Goal: Transaction & Acquisition: Purchase product/service

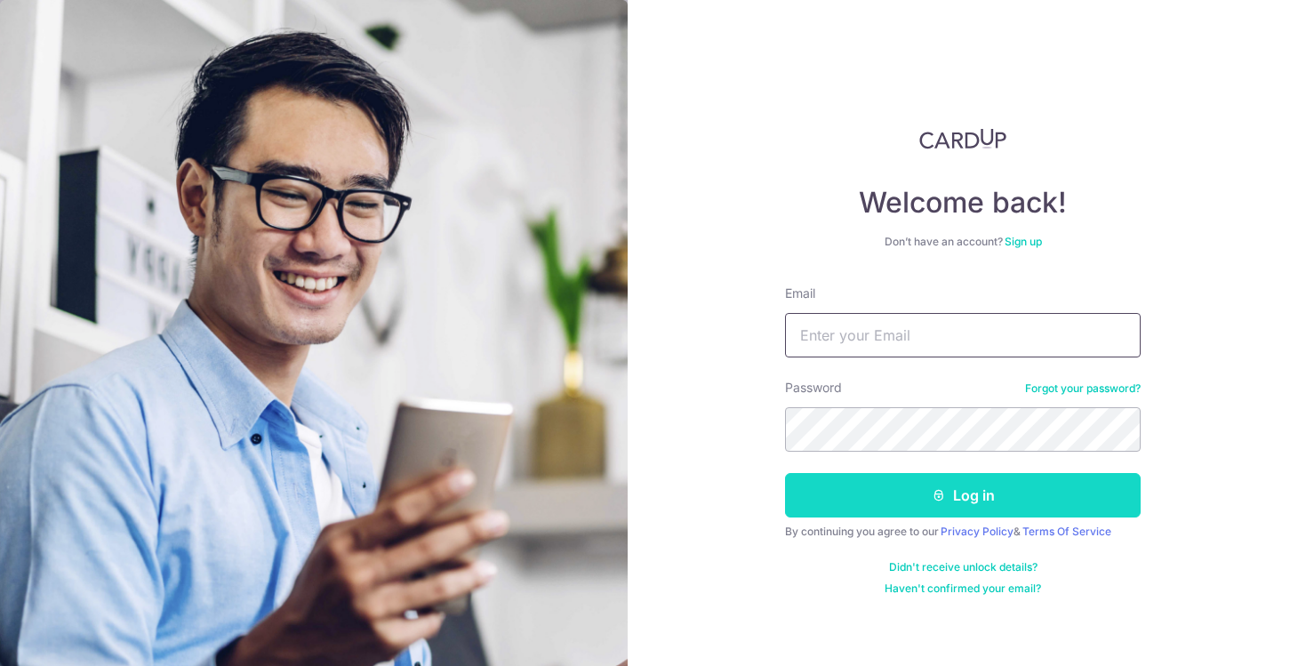
type input "antheasaw@gmail.com"
click at [1018, 502] on button "Log in" at bounding box center [963, 495] width 356 height 44
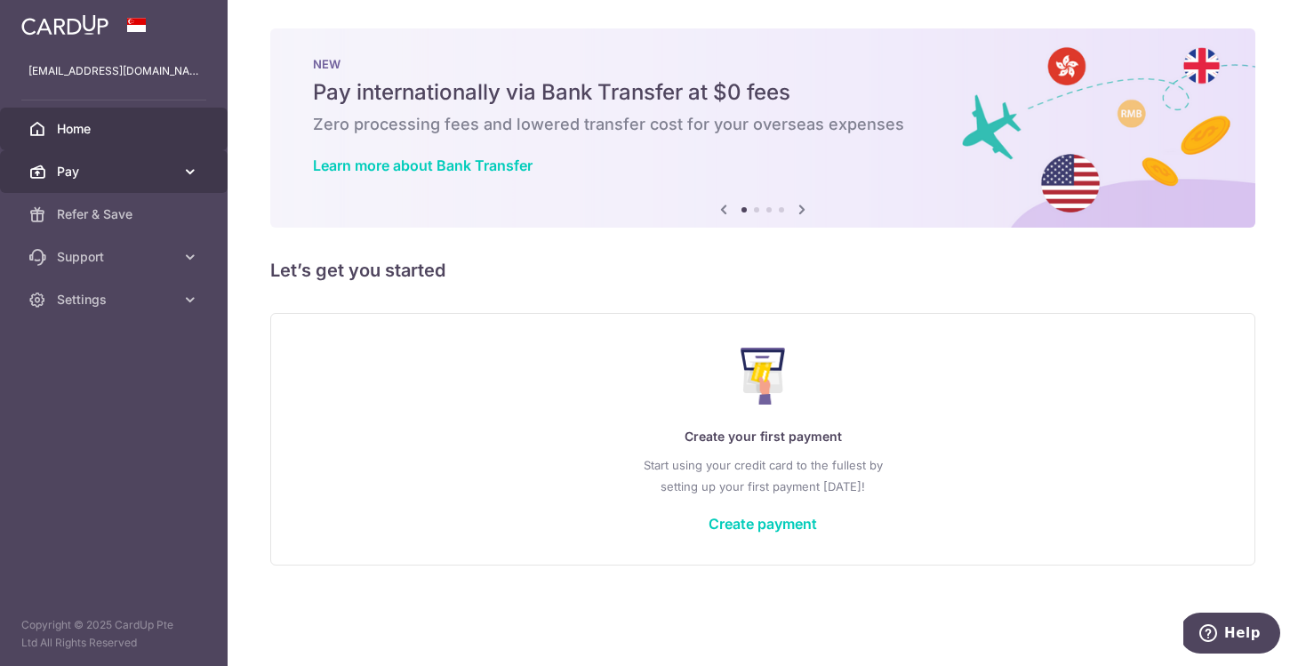
click at [131, 166] on span "Pay" at bounding box center [115, 172] width 117 height 18
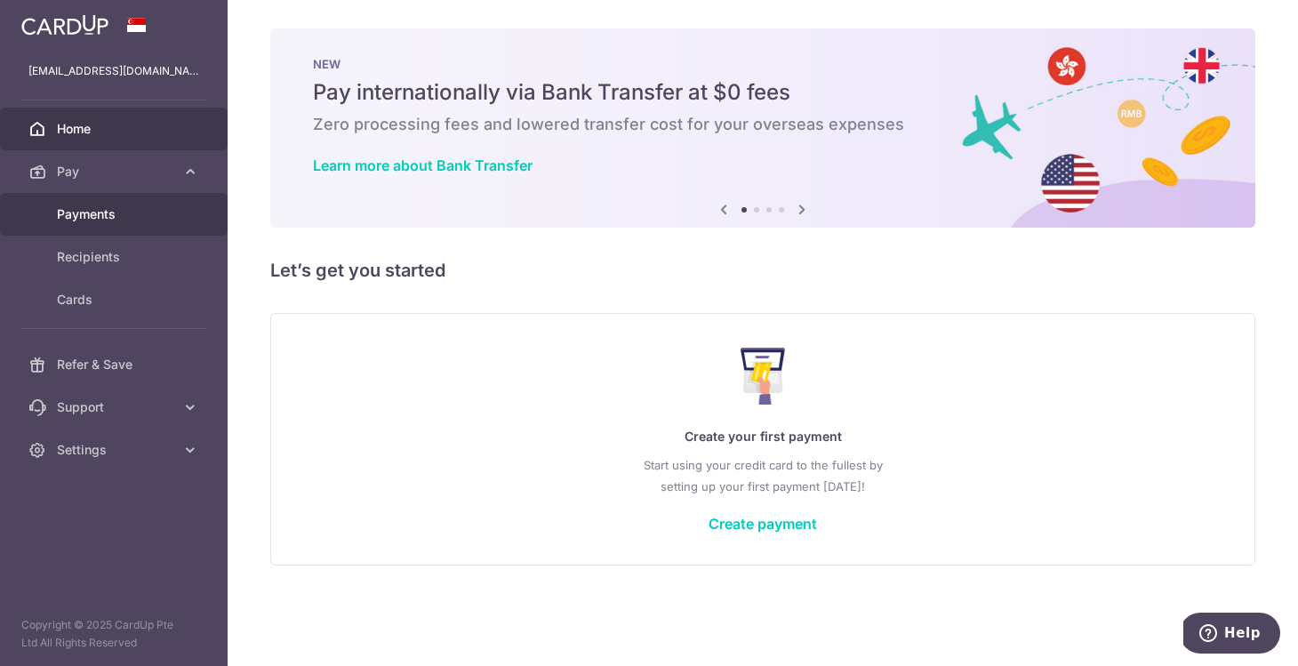
click at [88, 212] on span "Payments" at bounding box center [115, 214] width 117 height 18
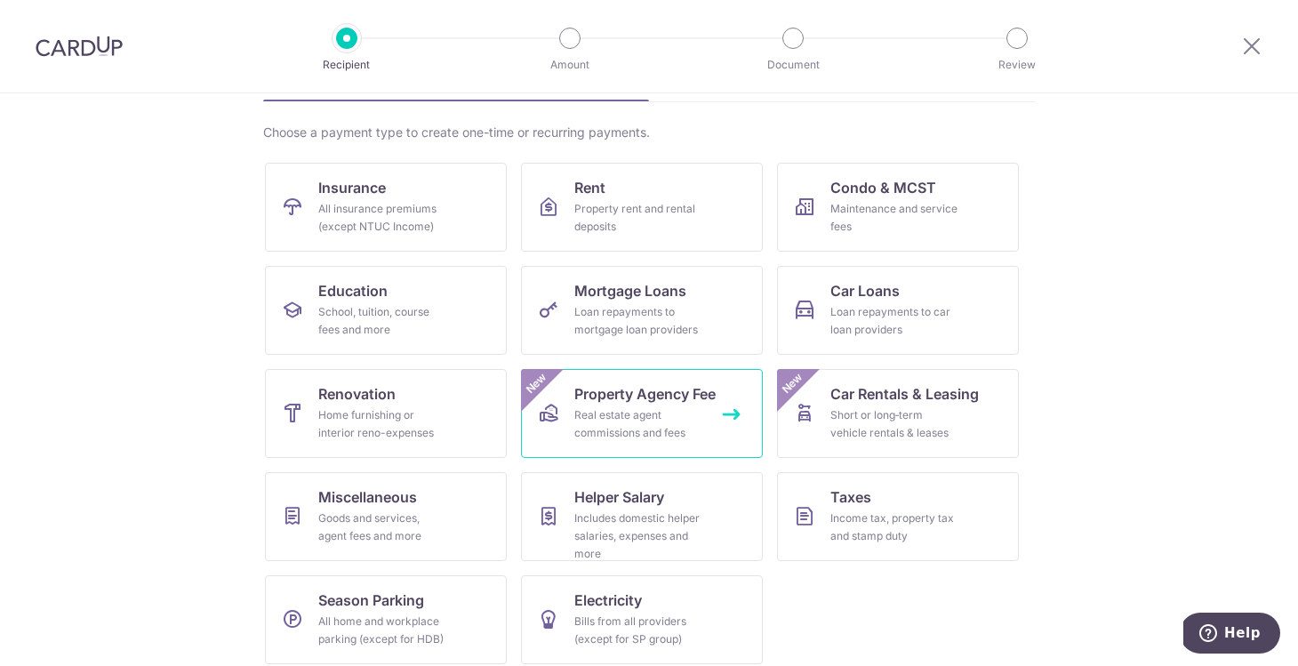
scroll to position [129, 0]
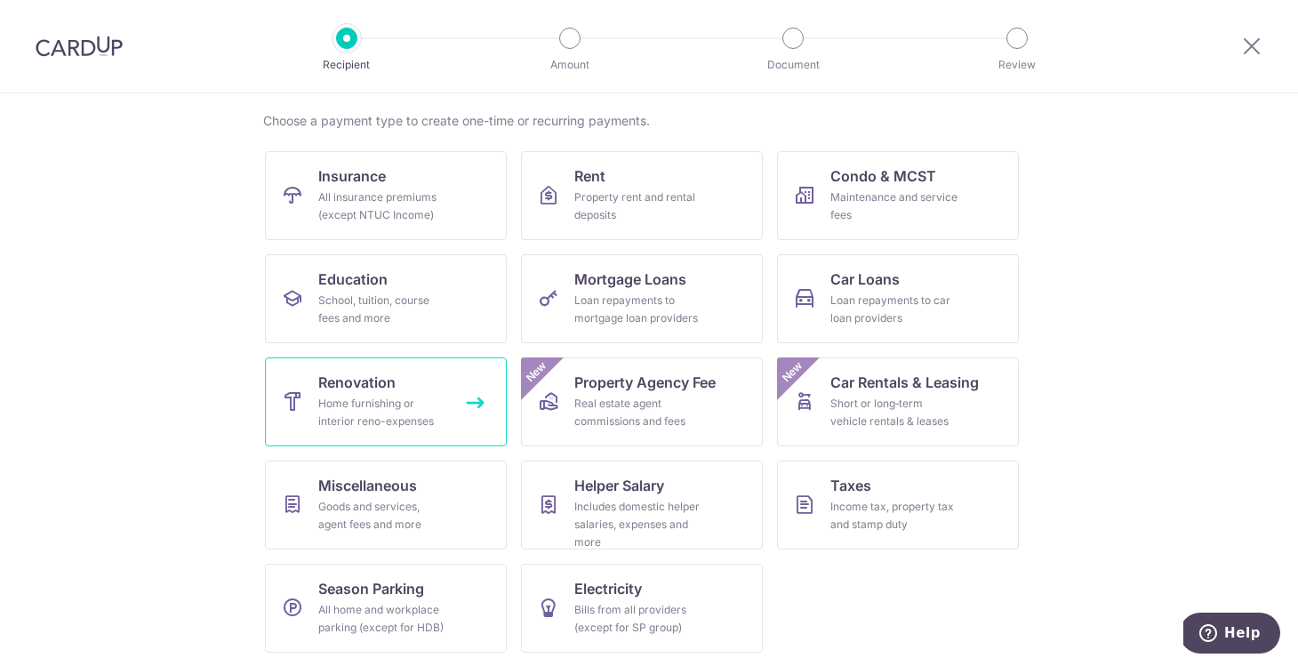
click at [426, 429] on div "Home furnishing or interior reno-expenses" at bounding box center [382, 413] width 128 height 36
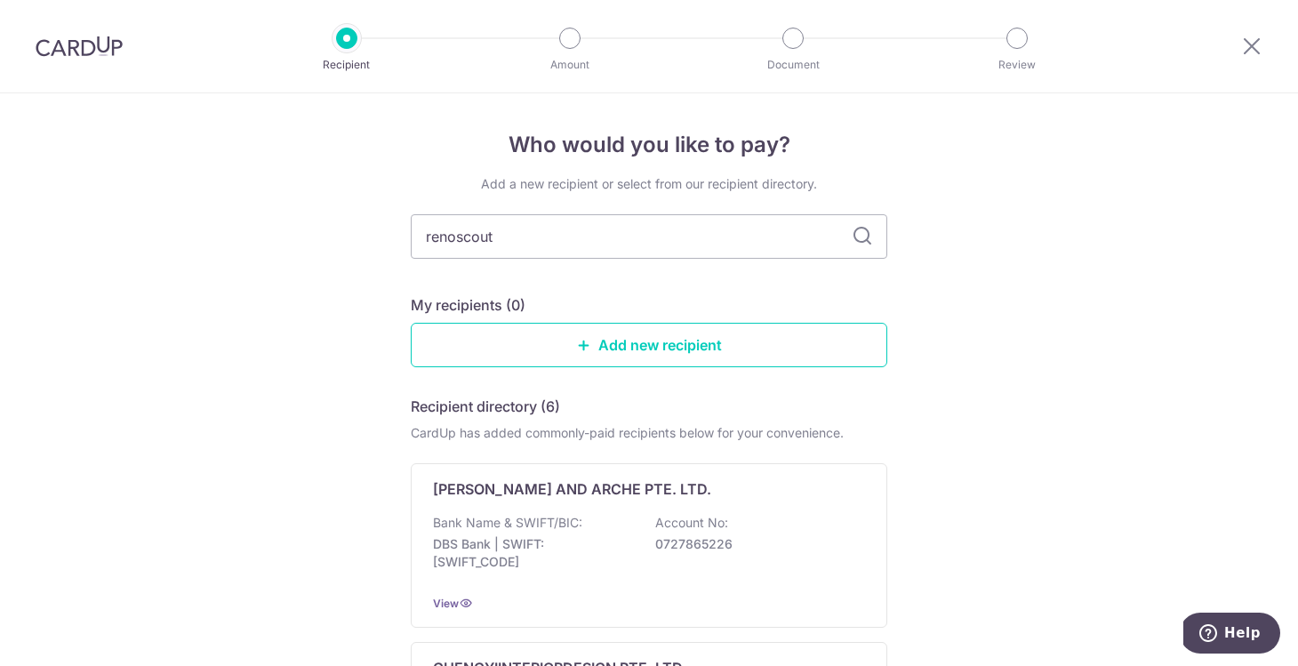
type input "renoscout"
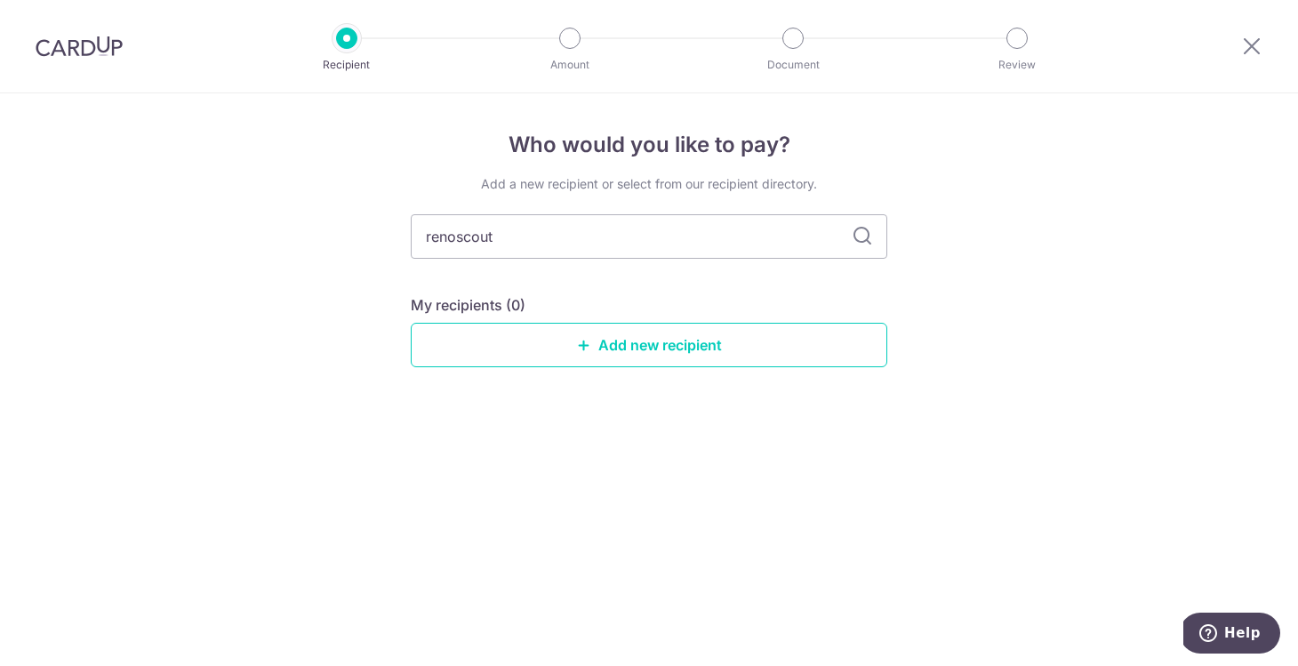
click at [863, 236] on icon at bounding box center [862, 236] width 21 height 21
click at [790, 234] on input "renoscout" at bounding box center [649, 236] width 477 height 44
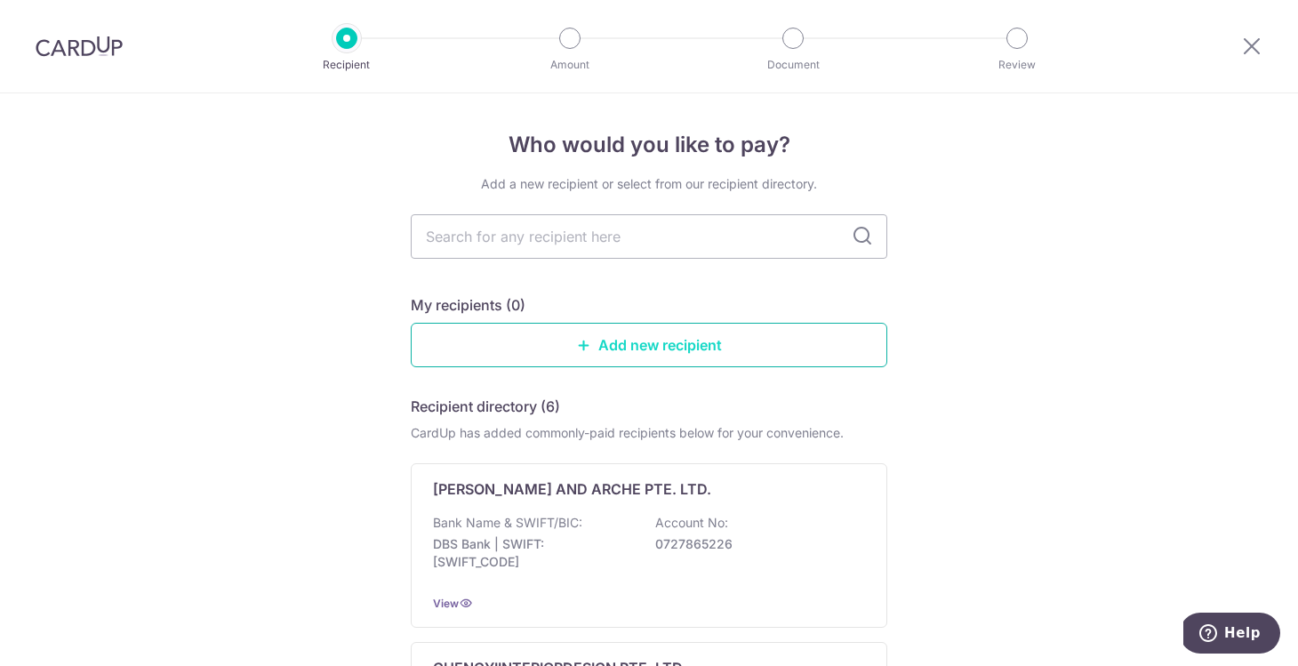
click at [719, 351] on link "Add new recipient" at bounding box center [649, 345] width 477 height 44
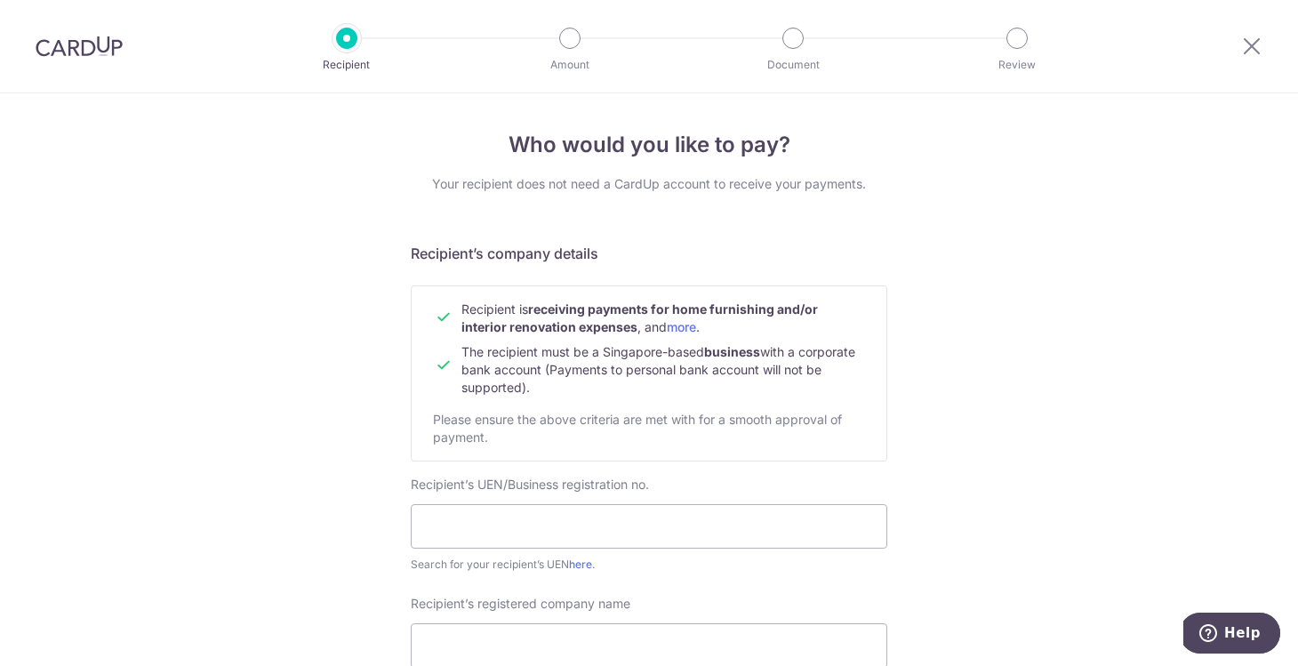
scroll to position [150, 0]
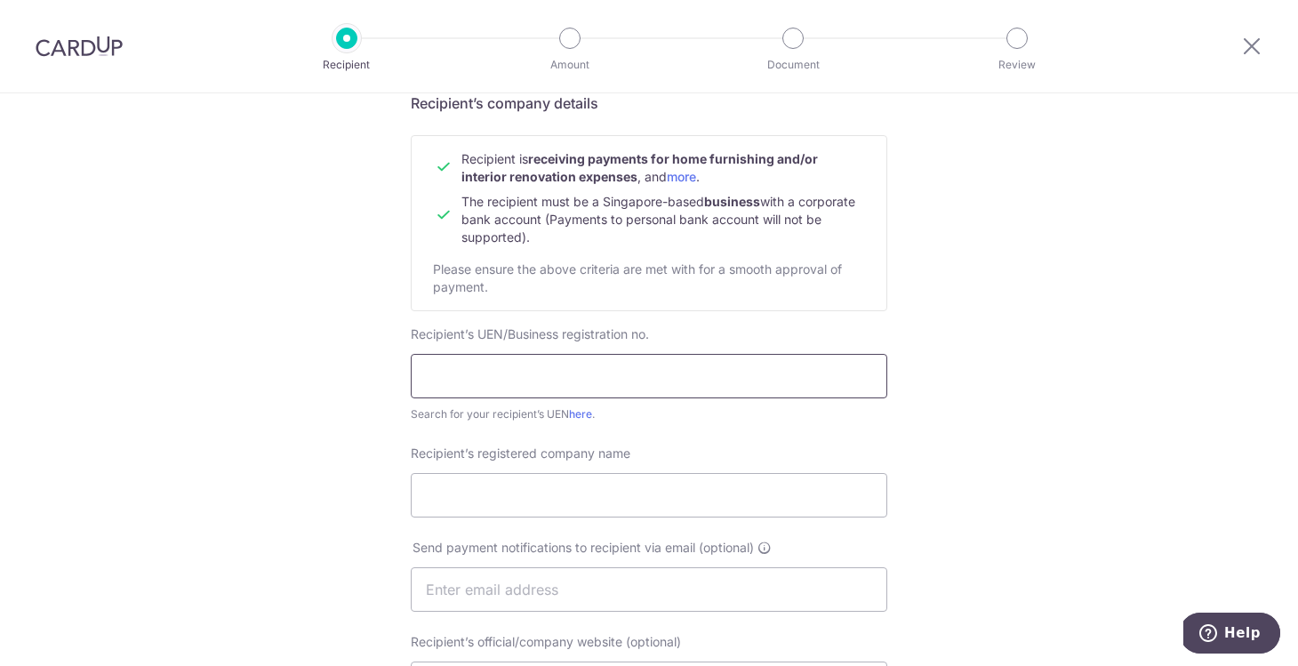
click at [678, 380] on input "text" at bounding box center [649, 376] width 477 height 44
type input "3"
type input "202014936G"
click at [547, 500] on input "Recipient’s registered company name" at bounding box center [649, 495] width 477 height 44
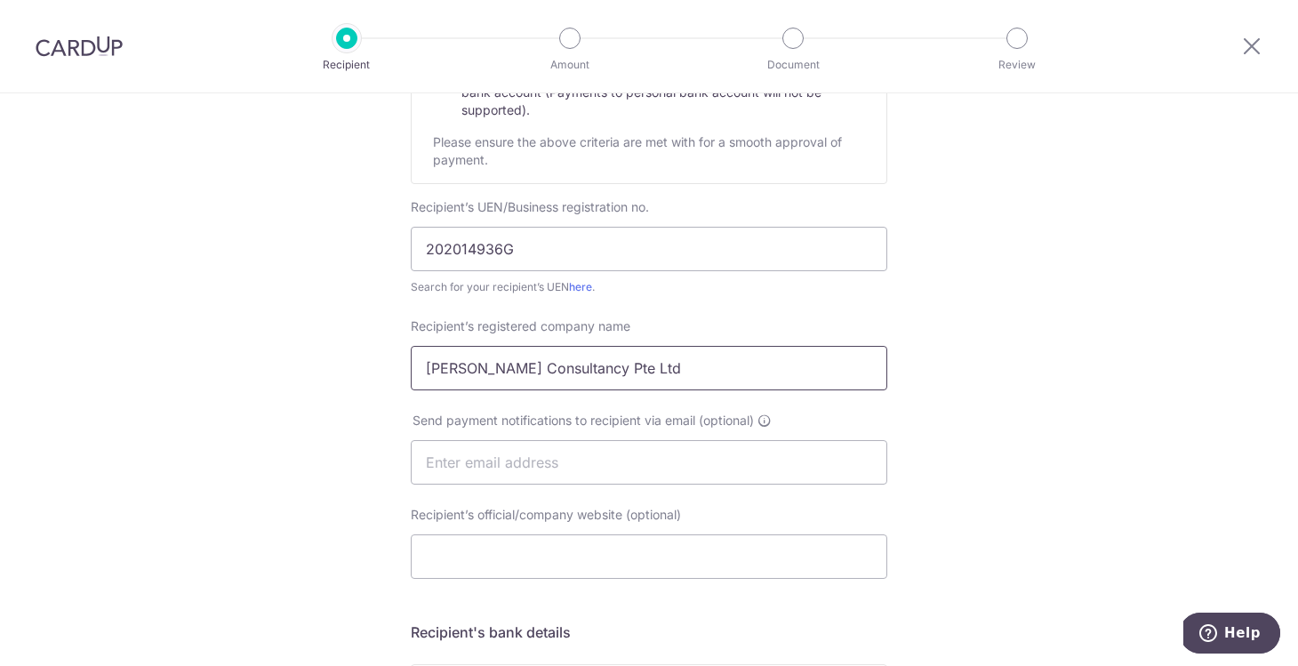
scroll to position [278, 0]
type input "Rhys Ng Consultancy Pte Ltd"
click at [502, 465] on input "text" at bounding box center [649, 461] width 477 height 44
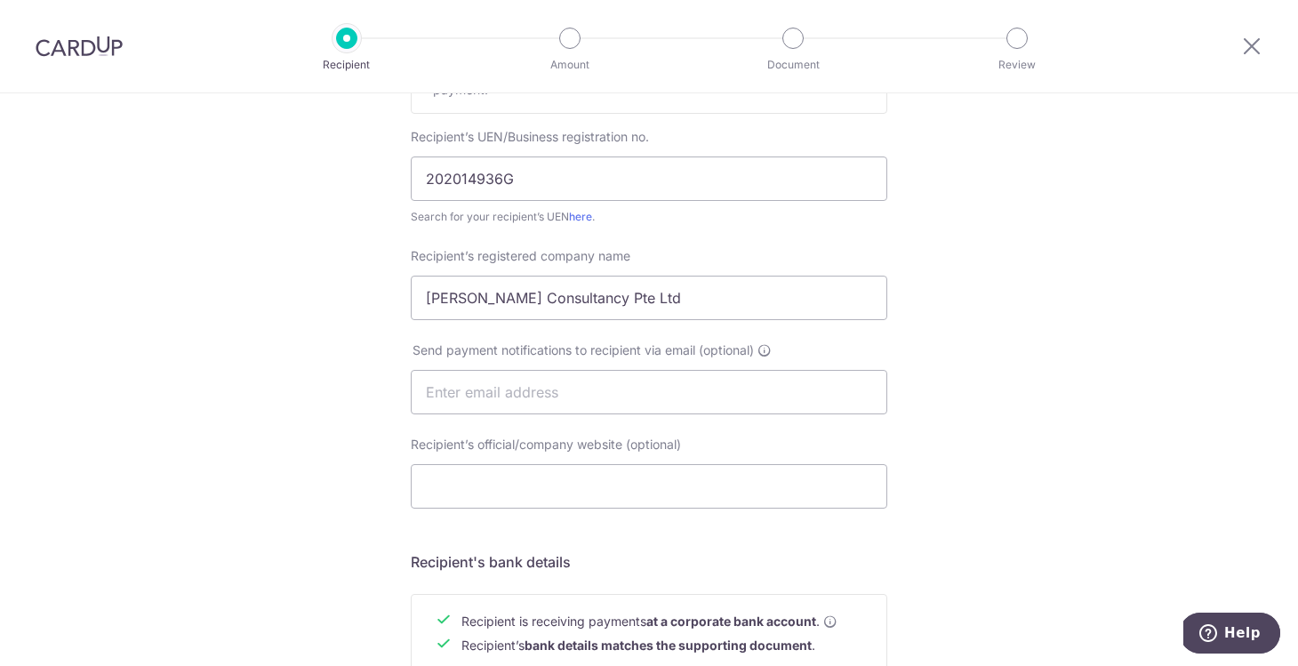
click at [478, 460] on div "Recipient’s official/company website (optional)" at bounding box center [649, 472] width 477 height 73
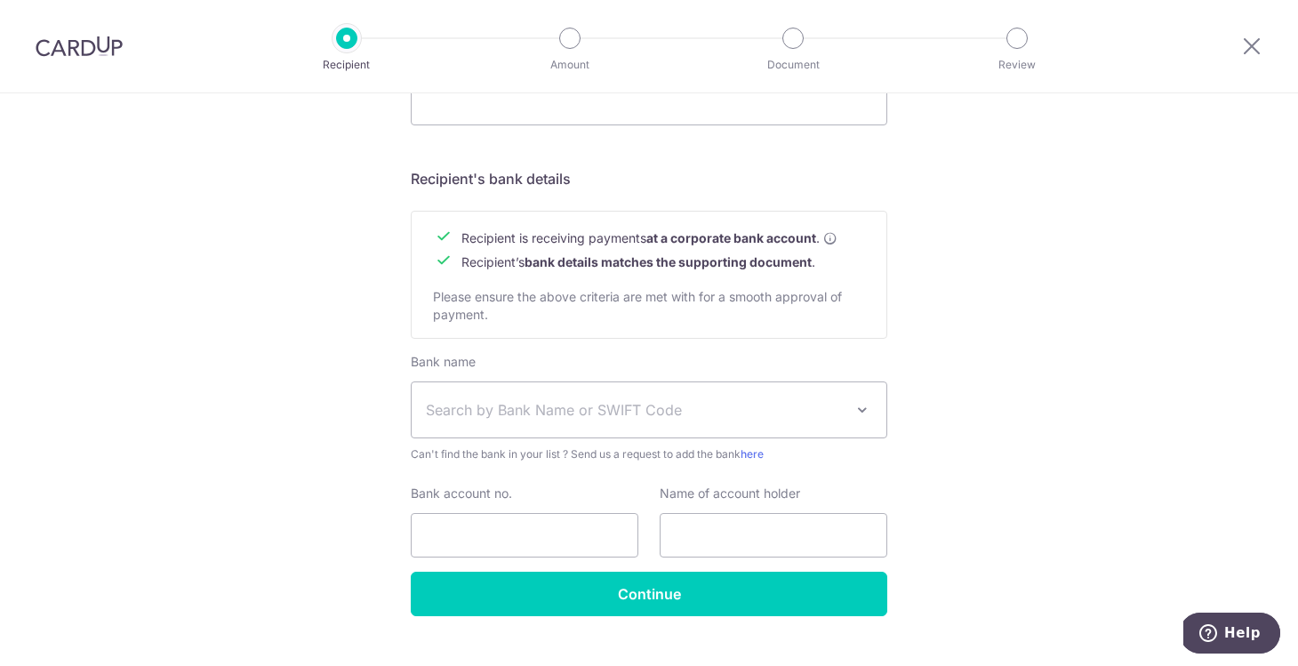
scroll to position [742, 0]
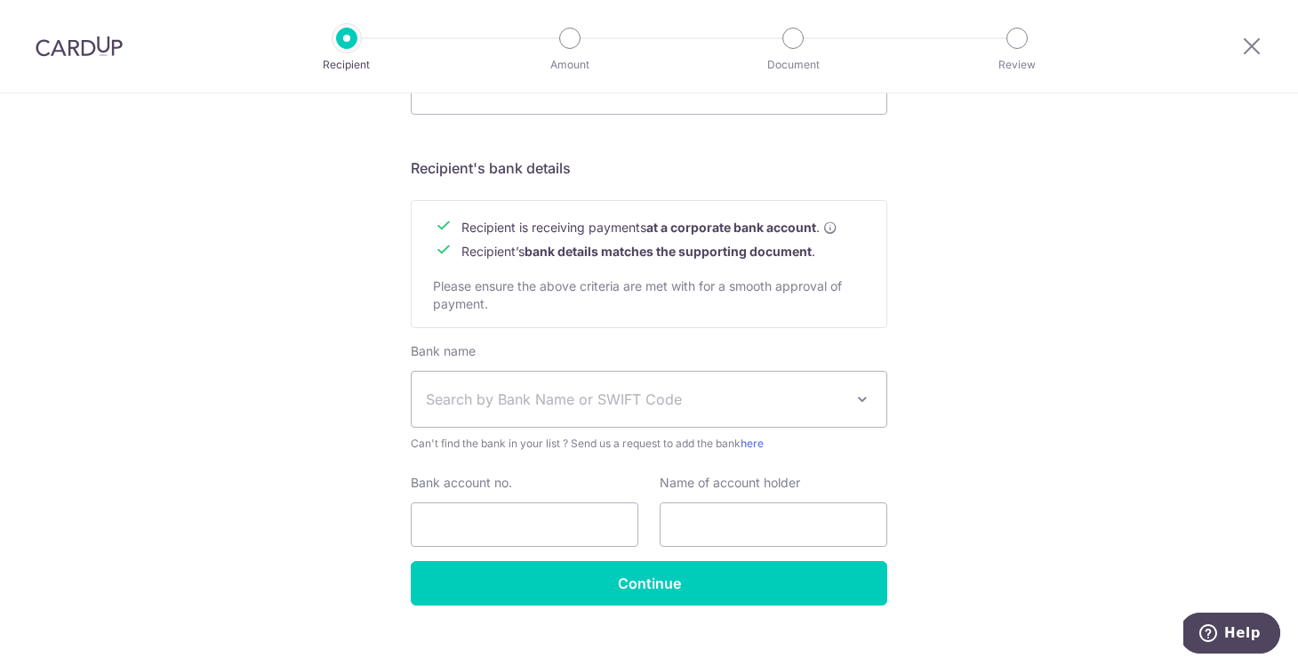
click at [549, 415] on span "Search by Bank Name or SWIFT Code" at bounding box center [649, 399] width 475 height 55
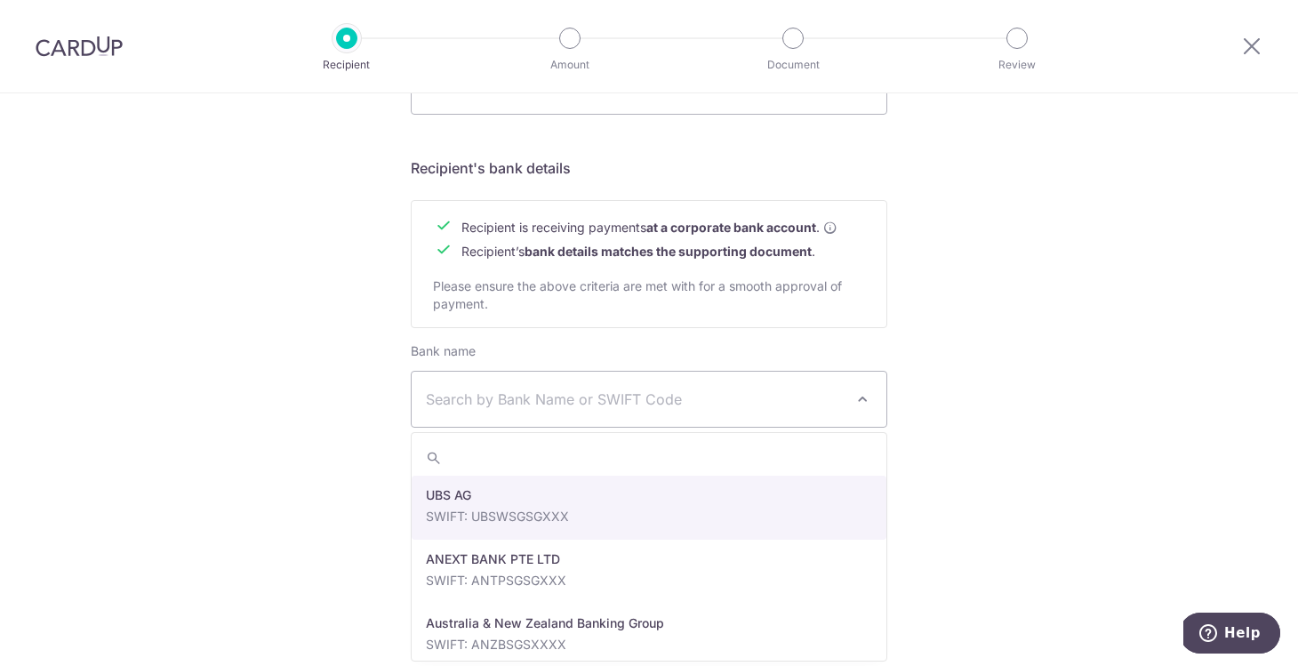
click at [1026, 401] on div "Who would you like to pay? Your recipient does not need a CardUp account to rec…" at bounding box center [649, 20] width 1298 height 1337
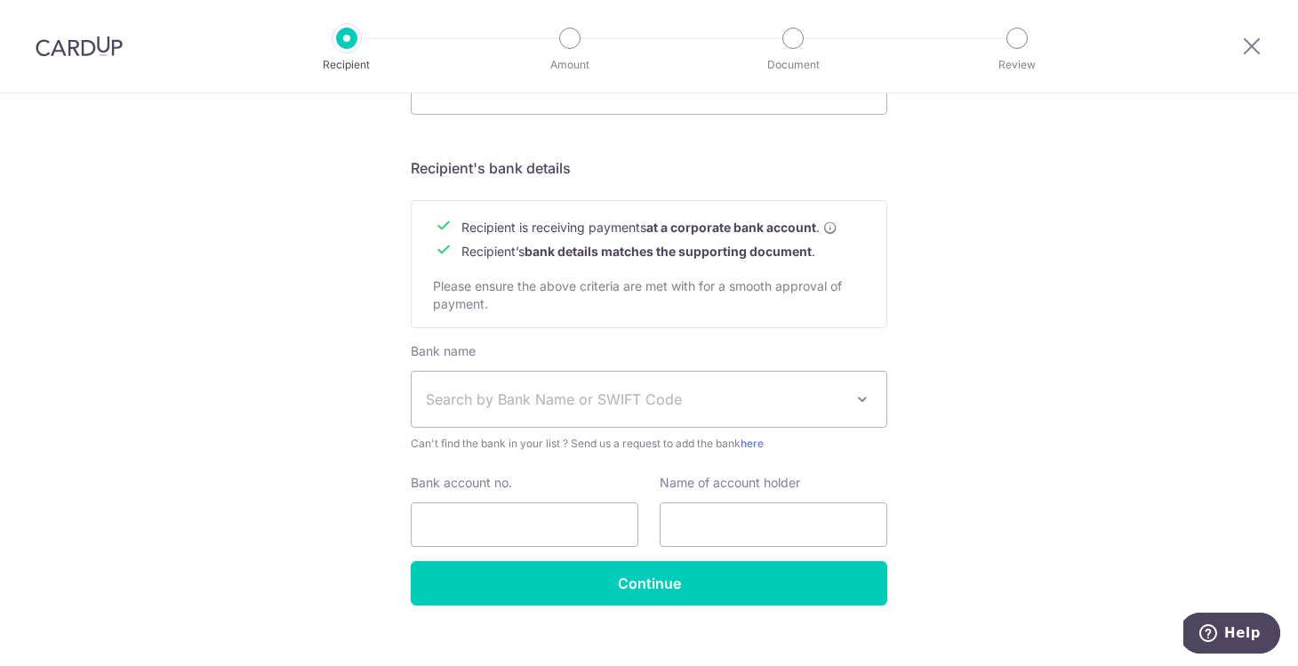
scroll to position [766, 0]
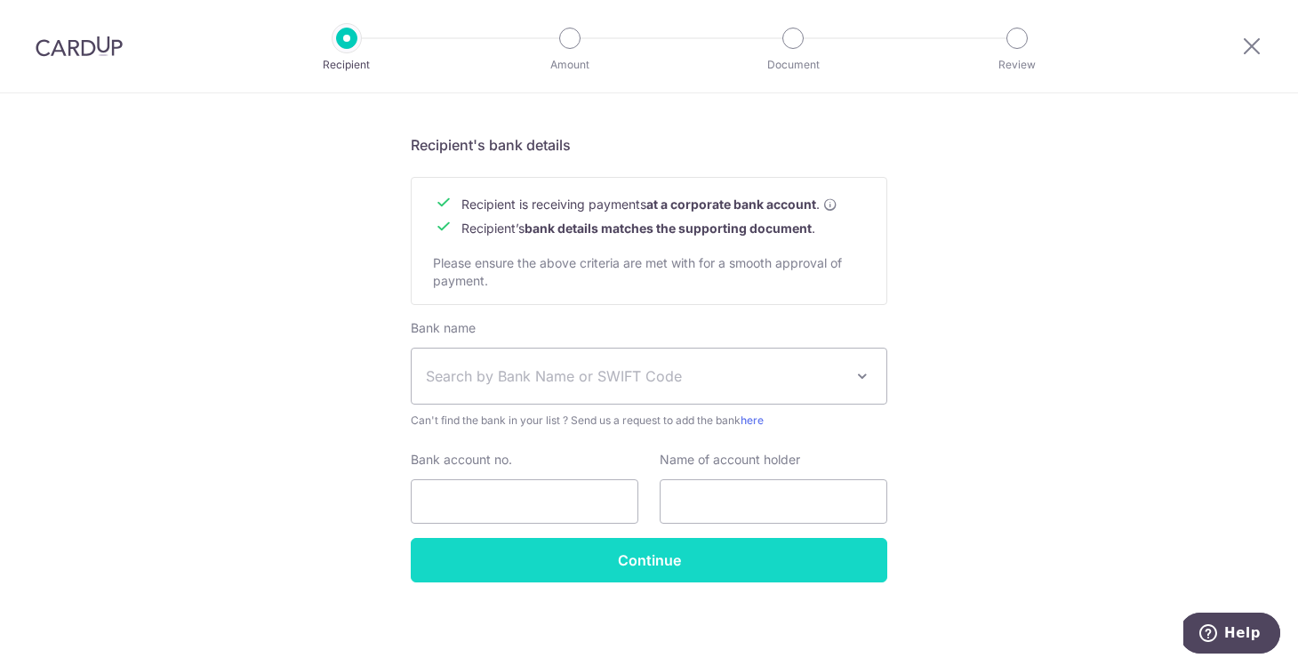
click at [818, 560] on input "Continue" at bounding box center [649, 560] width 477 height 44
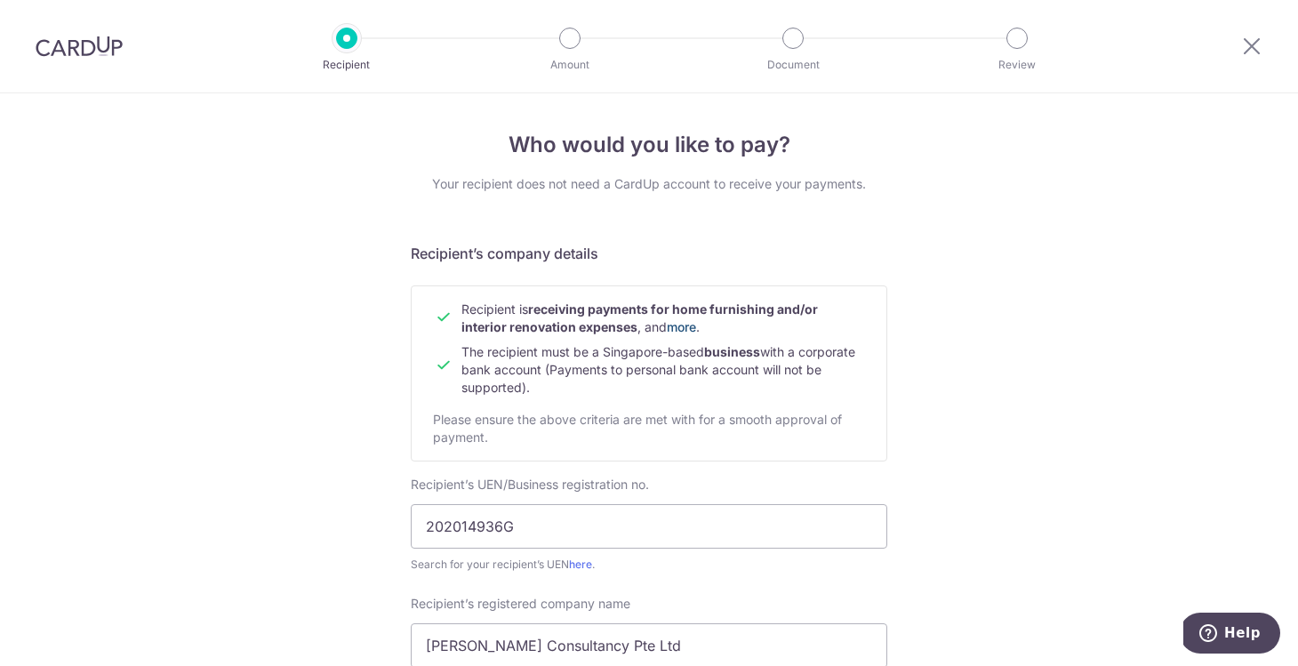
scroll to position [52, 0]
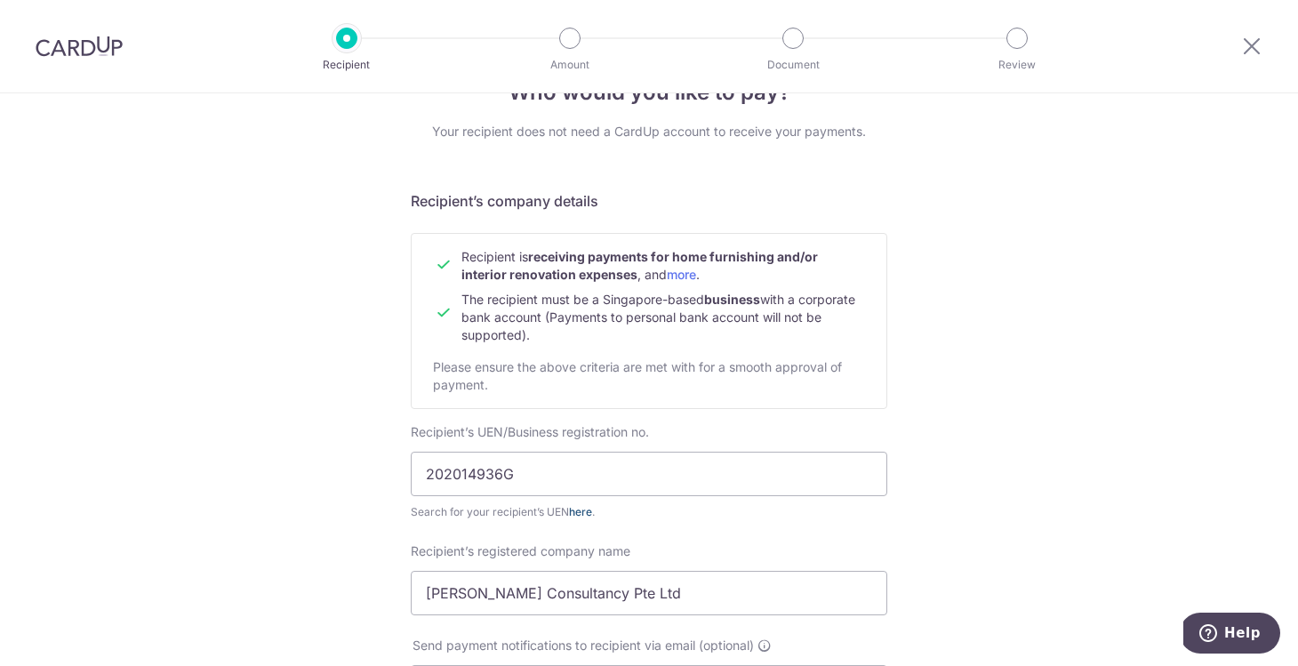
click at [583, 508] on link "here" at bounding box center [580, 511] width 23 height 13
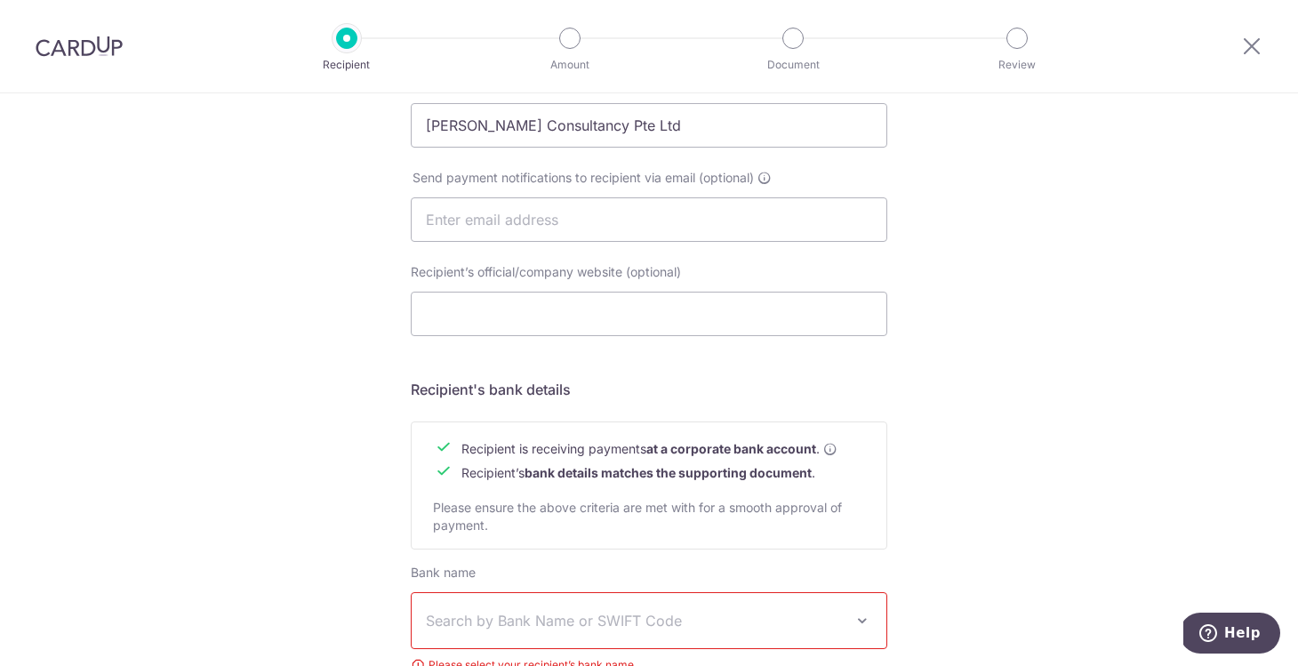
scroll to position [0, 0]
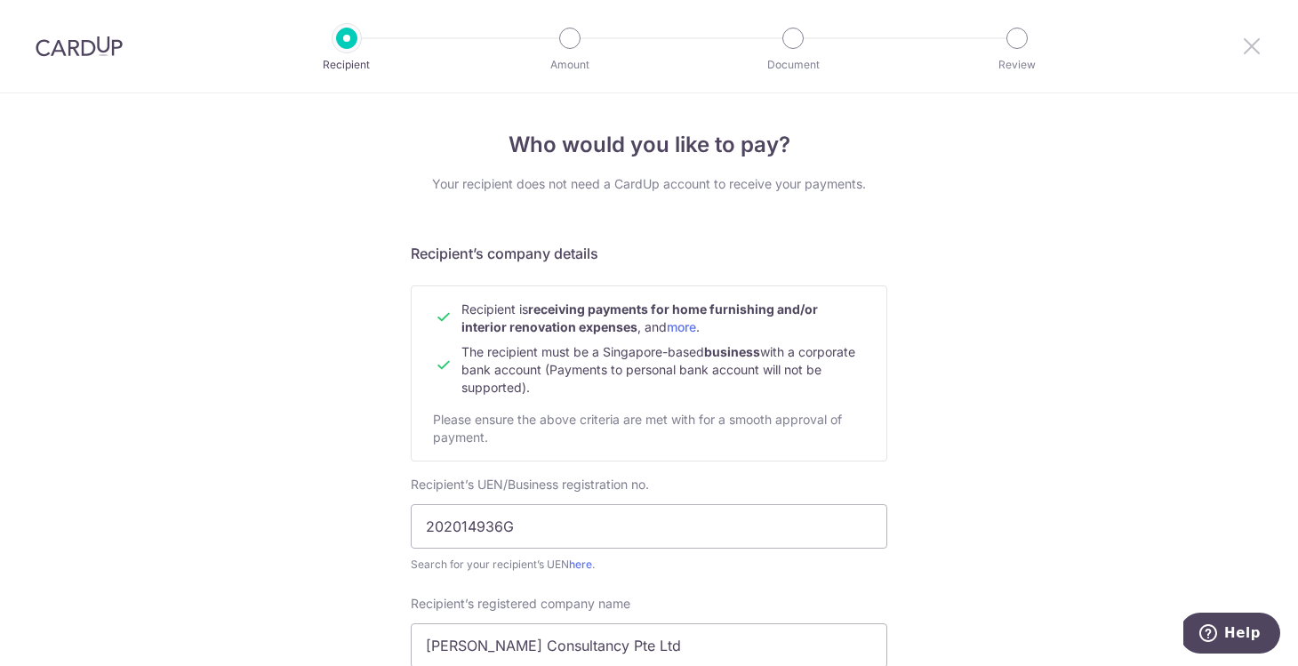
click at [1242, 50] on icon at bounding box center [1251, 46] width 21 height 22
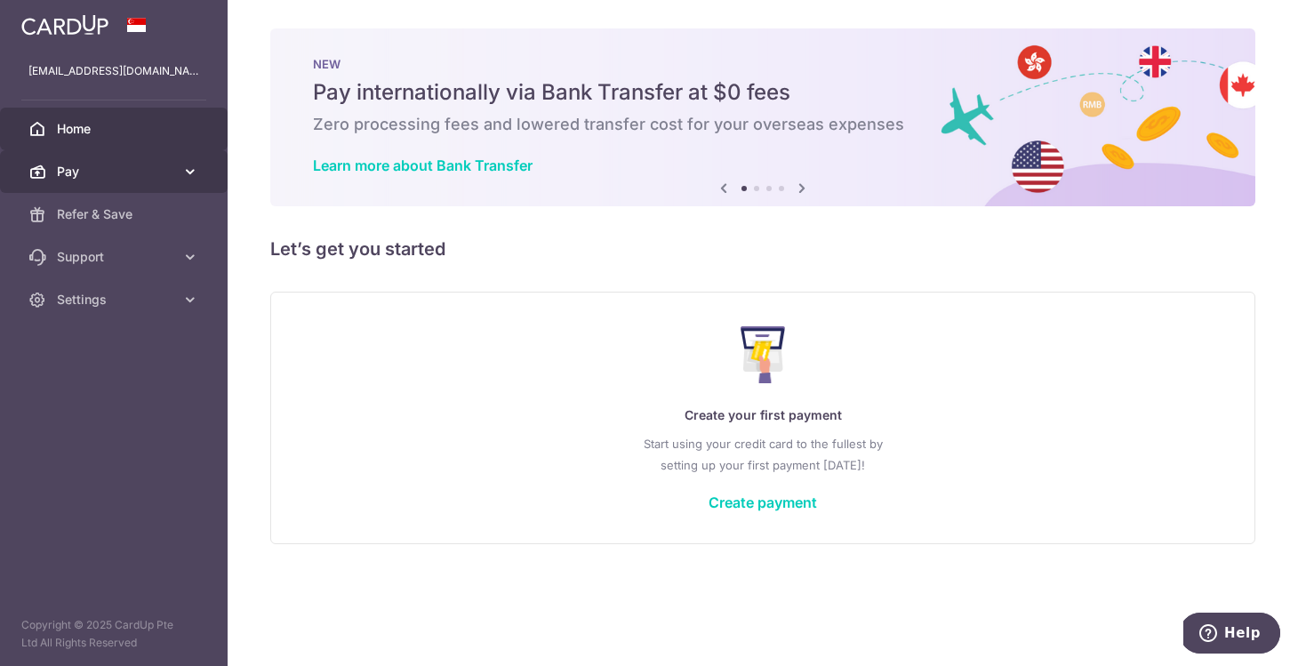
click at [168, 179] on span "Pay" at bounding box center [115, 172] width 117 height 18
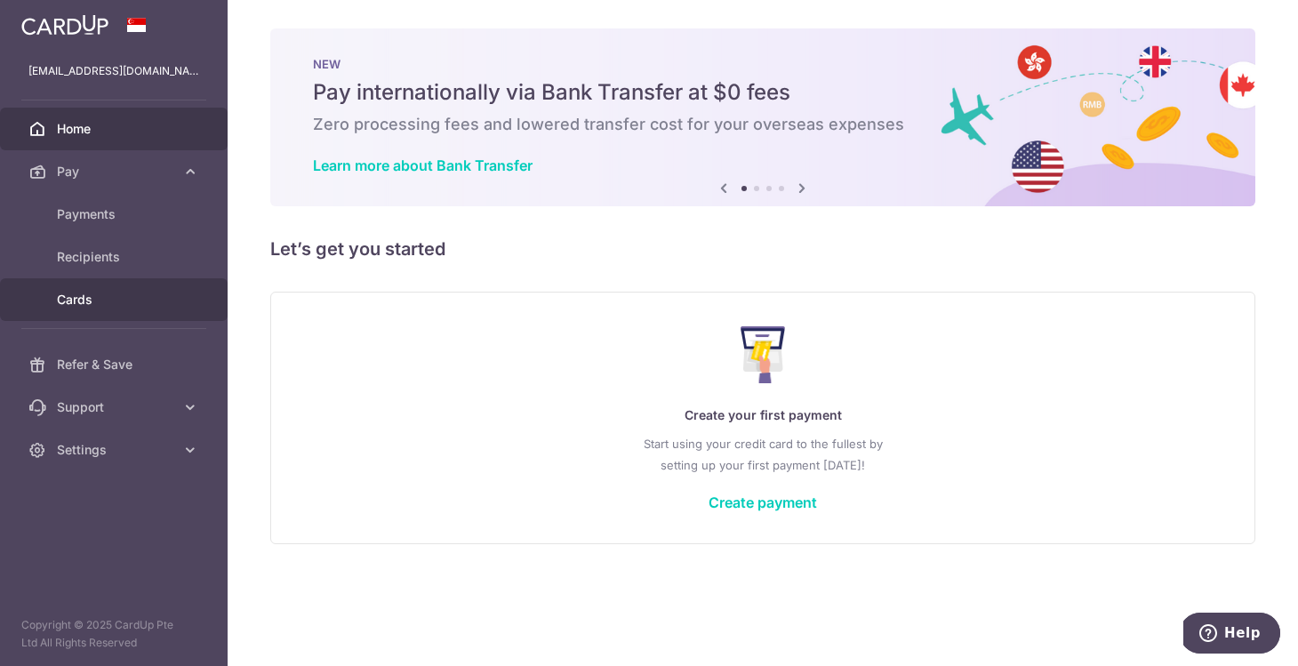
click at [137, 293] on span "Cards" at bounding box center [115, 300] width 117 height 18
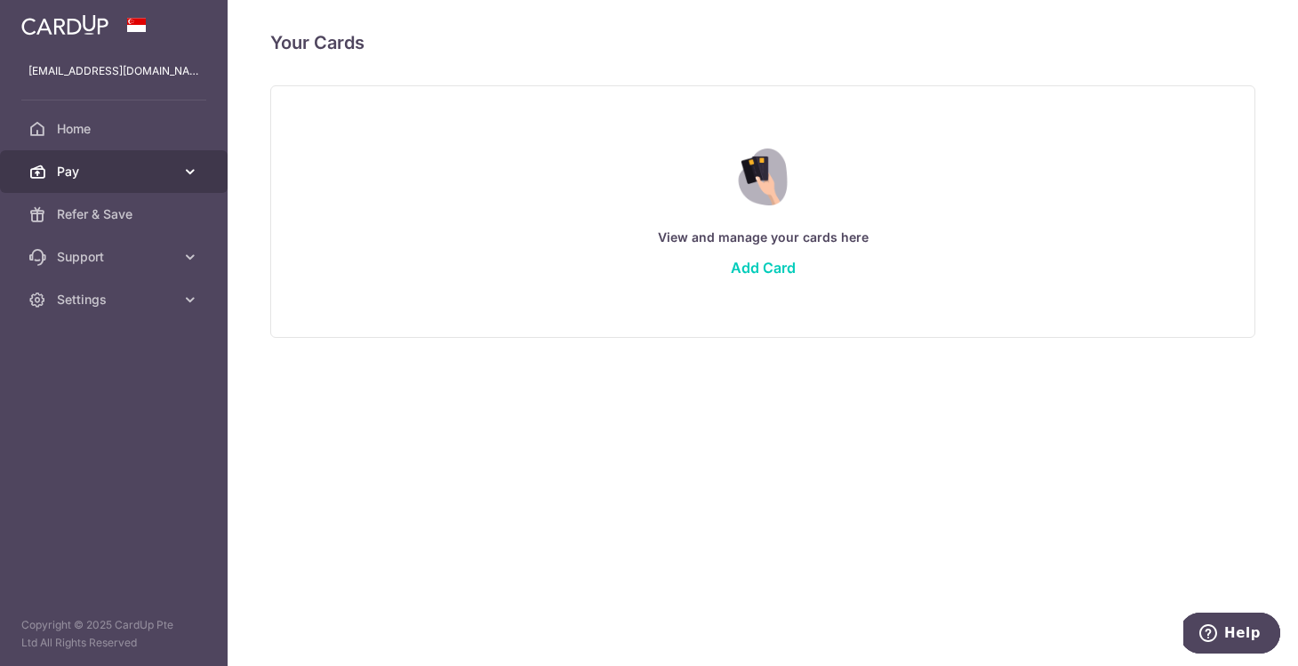
click at [138, 183] on link "Pay" at bounding box center [114, 171] width 228 height 43
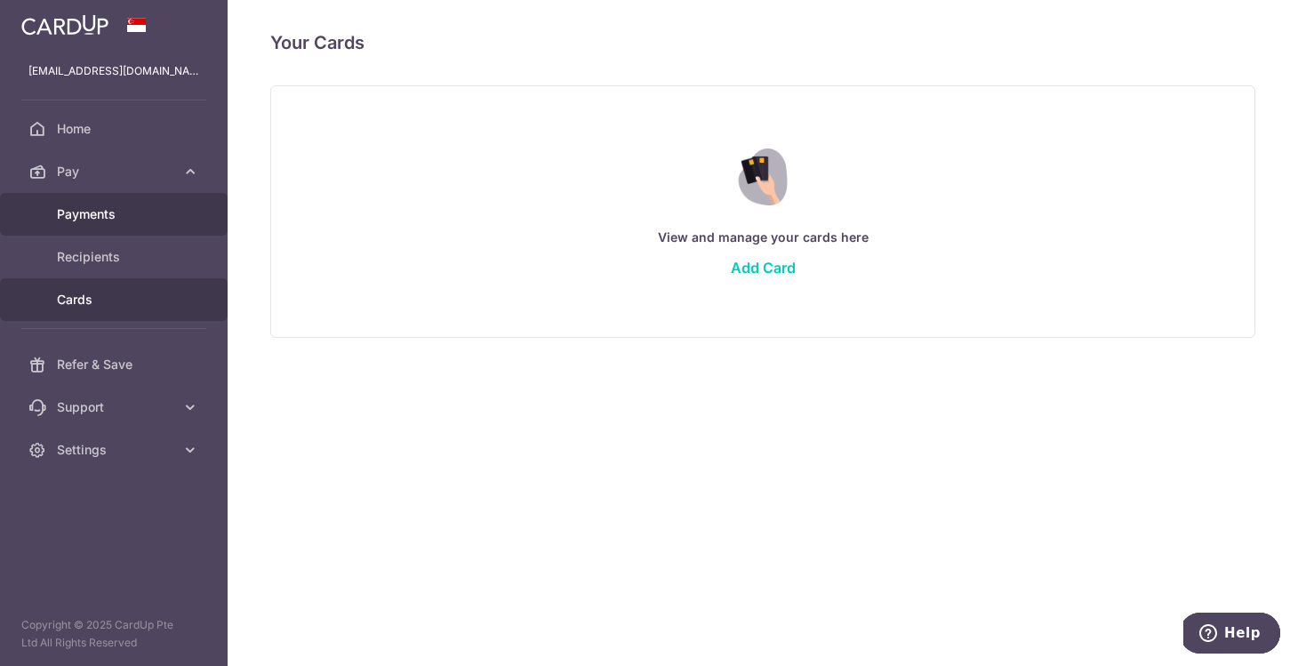
click at [110, 219] on span "Payments" at bounding box center [115, 214] width 117 height 18
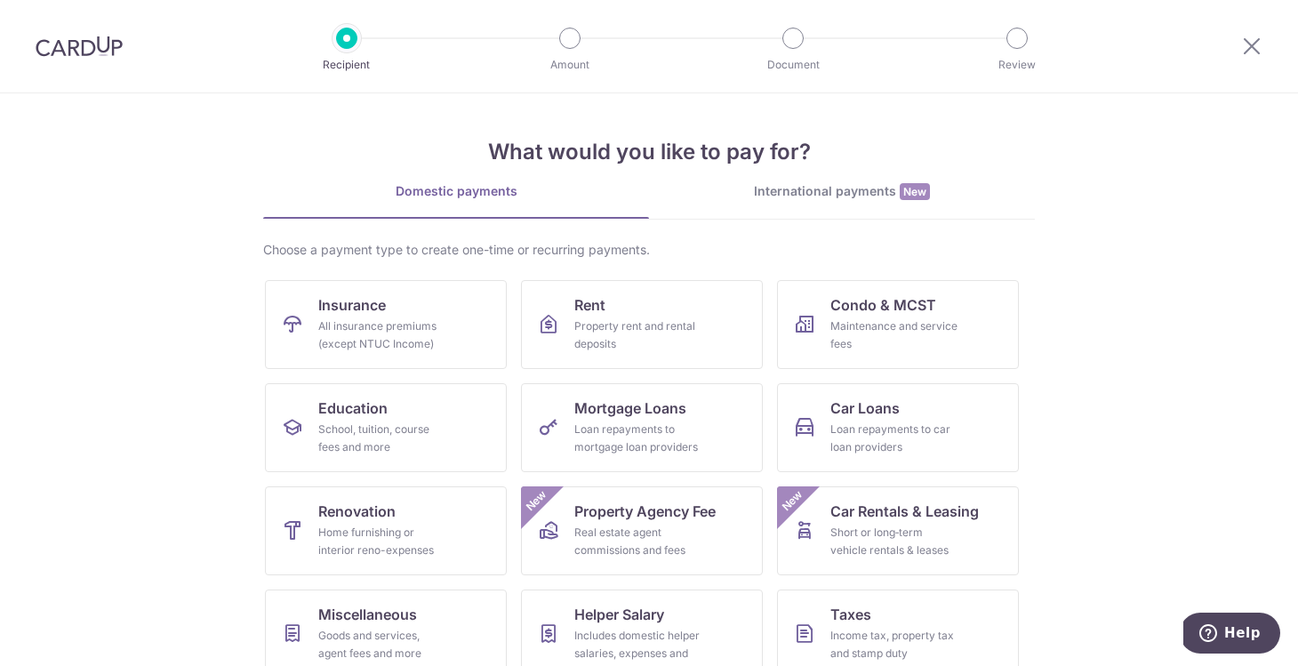
click at [797, 181] on div "What would you like to pay for? Domestic payments International payments New Ch…" at bounding box center [649, 444] width 772 height 702
click at [806, 197] on div "International payments New" at bounding box center [842, 191] width 386 height 19
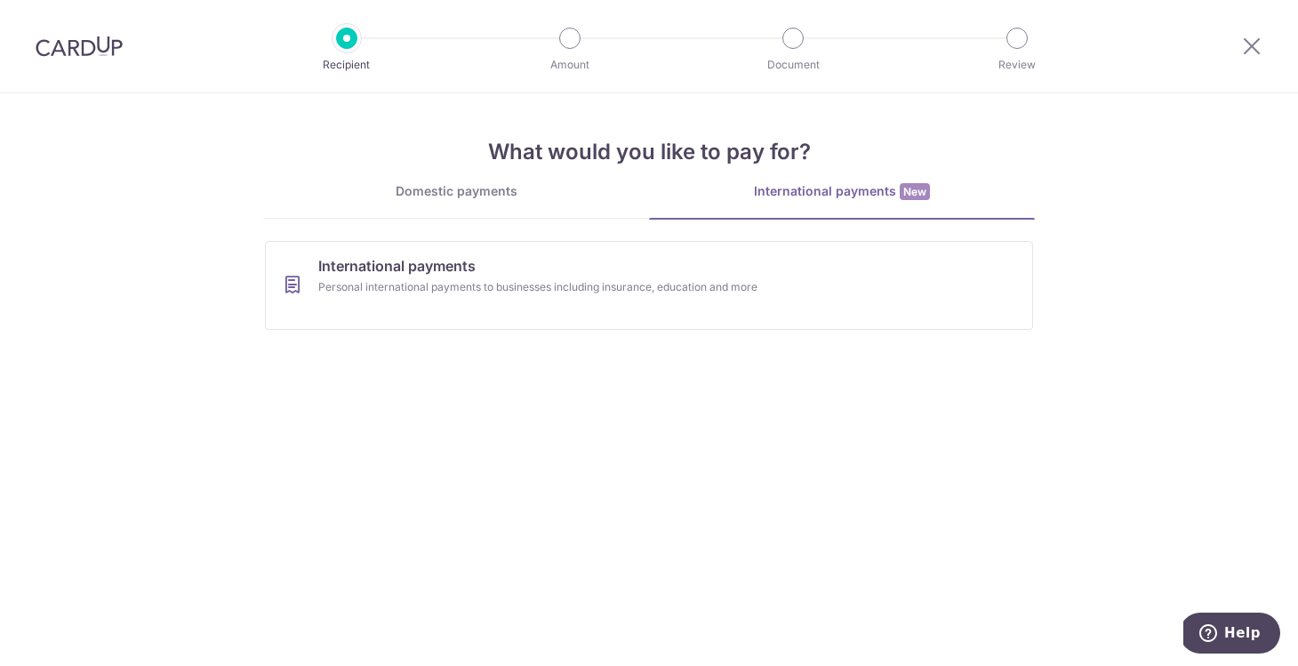
click at [437, 214] on link "Domestic payments" at bounding box center [456, 200] width 386 height 36
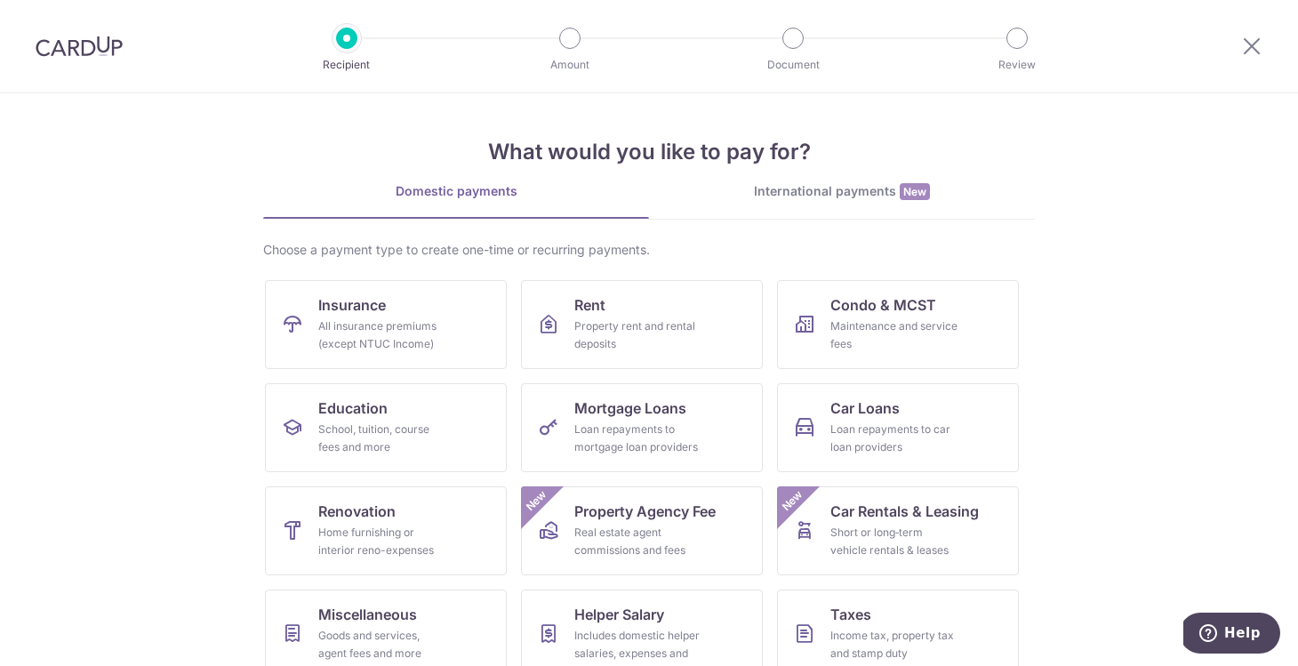
click at [100, 32] on div at bounding box center [79, 46] width 158 height 92
click at [96, 51] on img at bounding box center [79, 46] width 87 height 21
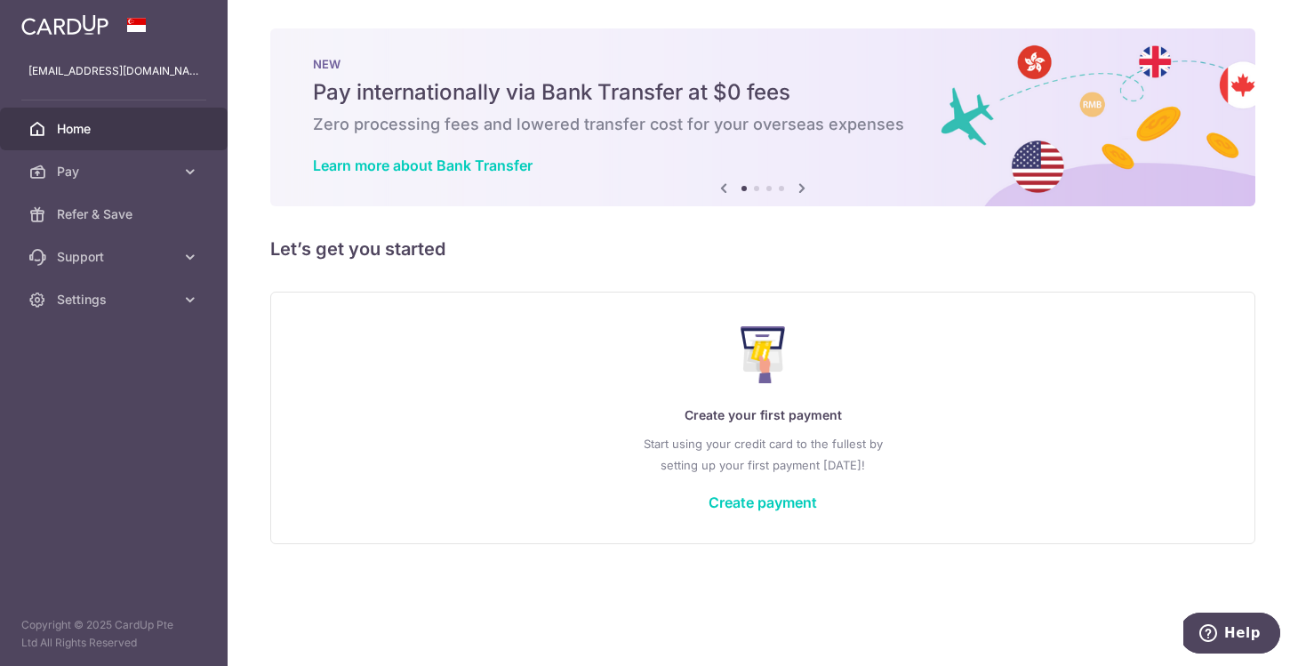
click at [810, 182] on icon at bounding box center [801, 188] width 21 height 22
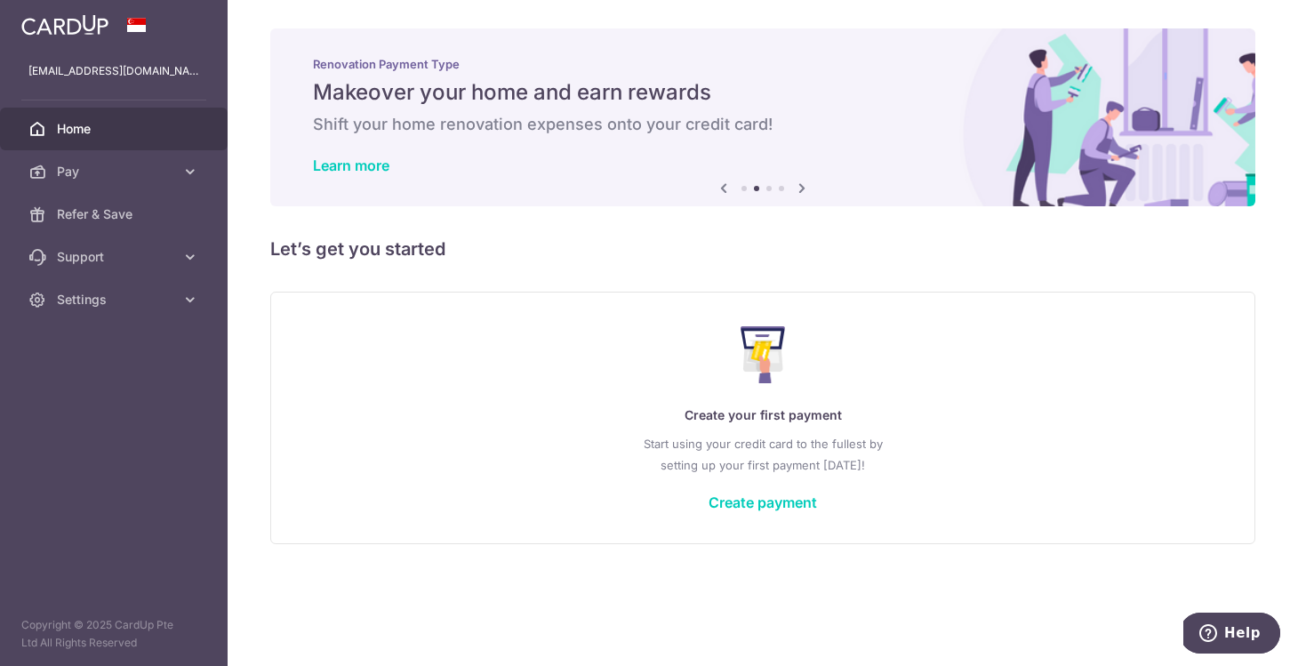
click at [810, 182] on icon at bounding box center [801, 188] width 21 height 22
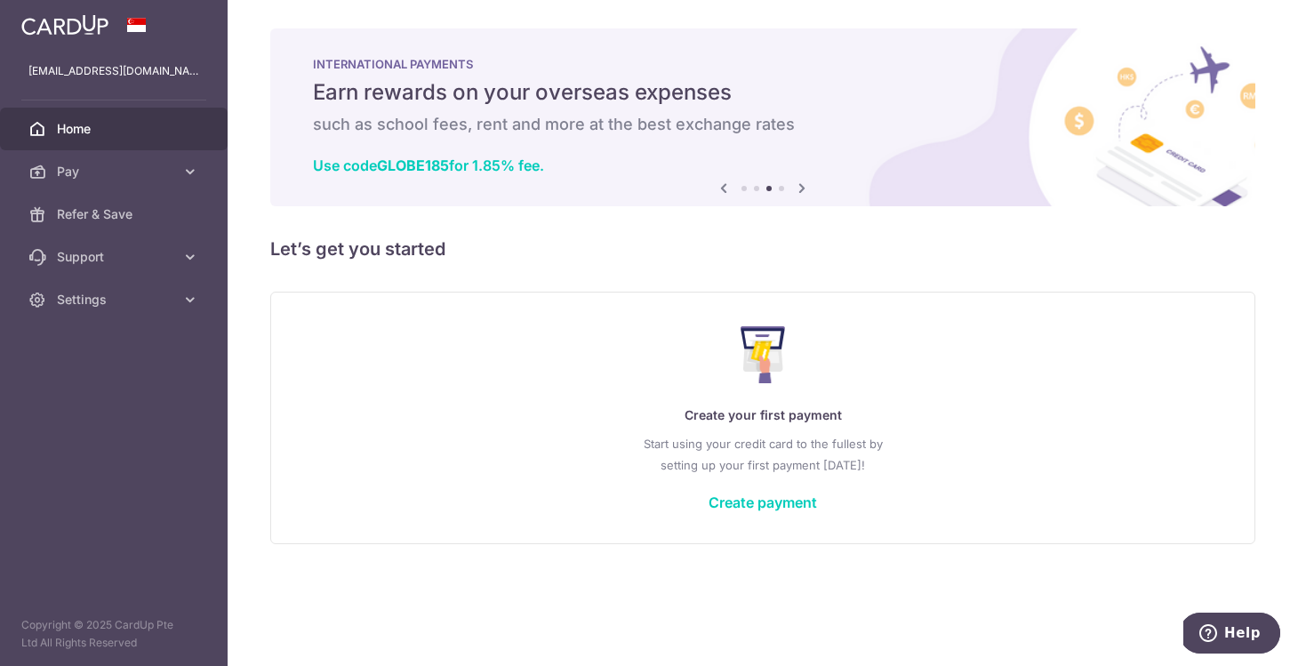
click at [724, 187] on icon at bounding box center [723, 188] width 21 height 22
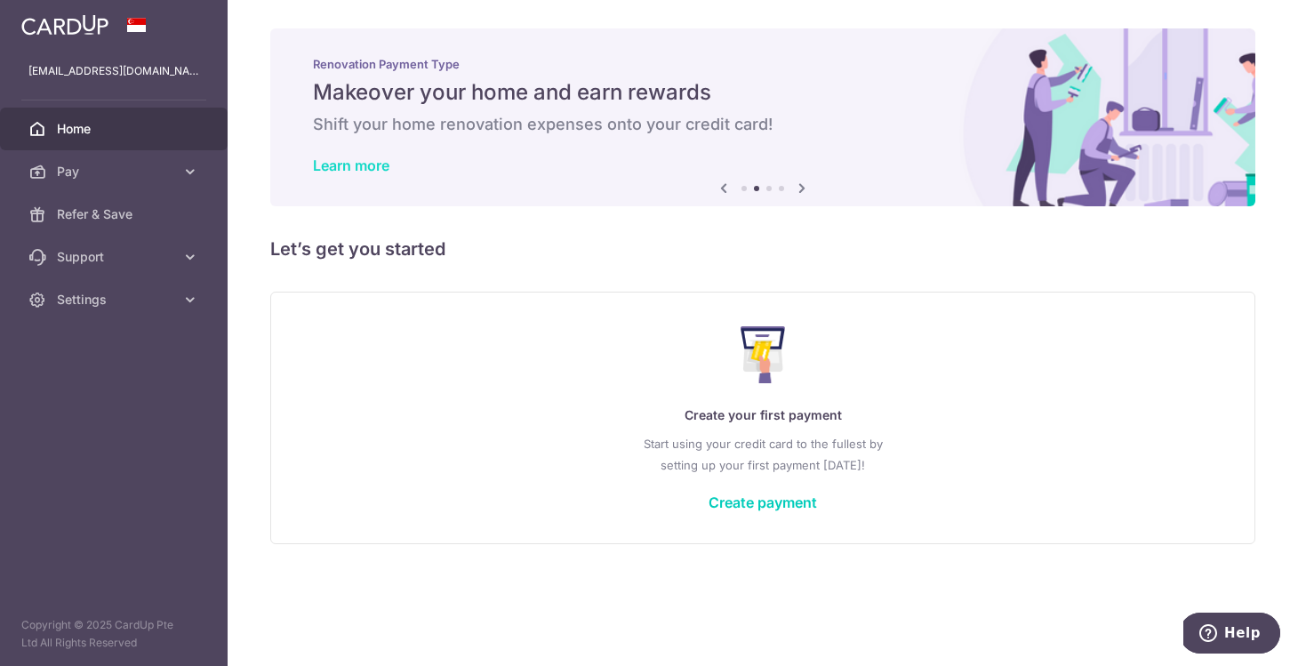
click at [373, 164] on link "Learn more" at bounding box center [351, 166] width 76 height 18
